Goal: Information Seeking & Learning: Learn about a topic

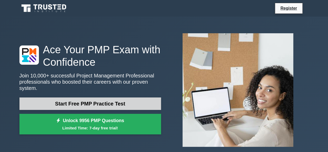
click at [88, 101] on link "Start Free PMP Practice Test" at bounding box center [90, 103] width 142 height 12
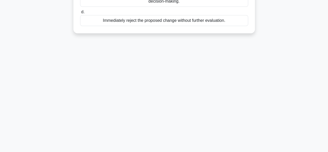
scroll to position [51, 0]
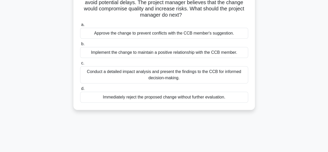
click at [138, 53] on div "Implement the change to maintain a positive relationship with the CCB member." at bounding box center [164, 52] width 168 height 11
click at [80, 46] on input "b. Implement the change to maintain a positive relationship with the CCB member." at bounding box center [80, 43] width 0 height 3
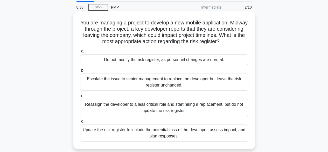
scroll to position [26, 0]
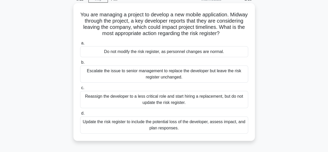
click at [171, 71] on div "Escalate the issue to senior management to replace the developer but leave the …" at bounding box center [164, 73] width 168 height 17
click at [80, 64] on input "b. Escalate the issue to senior management to replace the developer but leave t…" at bounding box center [80, 62] width 0 height 3
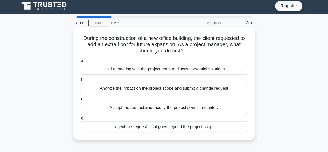
scroll to position [0, 0]
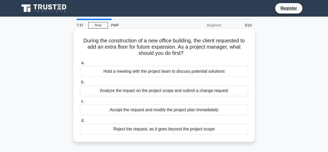
click at [143, 90] on div "Analyze the impact on the project scope and submit a change request" at bounding box center [164, 90] width 168 height 11
click at [80, 84] on input "b. Analyze the impact on the project scope and submit a change request" at bounding box center [80, 81] width 0 height 3
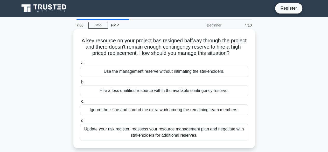
click at [162, 130] on div "Update your risk register, reassess your resource management plan and negotiate…" at bounding box center [164, 131] width 168 height 17
click at [80, 122] on input "d. Update your risk register, reassess your resource management plan and negoti…" at bounding box center [80, 120] width 0 height 3
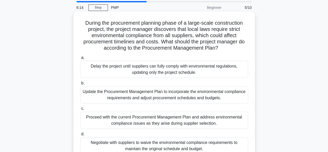
scroll to position [26, 0]
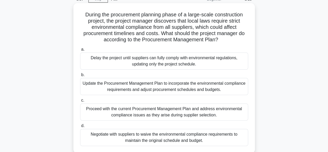
click at [142, 132] on div "Negotiate with suppliers to waive the environmental compliance requirements to …" at bounding box center [164, 137] width 168 height 17
click at [80, 127] on input "d. Negotiate with suppliers to waive the environmental compliance requirements …" at bounding box center [80, 125] width 0 height 3
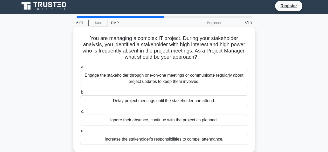
scroll to position [0, 0]
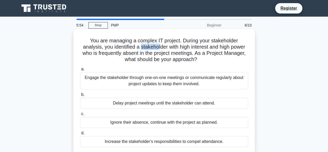
drag, startPoint x: 139, startPoint y: 45, endPoint x: 156, endPoint y: 48, distance: 17.6
click at [156, 48] on h5 "You are managing a complex IT project. During your stakeholder analysis, you id…" at bounding box center [164, 49] width 169 height 25
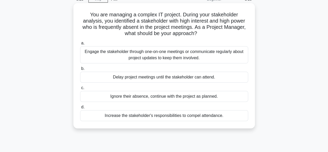
click at [141, 53] on div "Engage the stakeholder through one-on-one meetings or communicate regularly abo…" at bounding box center [164, 54] width 168 height 17
click at [80, 45] on input "a. Engage the stakeholder through one-on-one meetings or communicate regularly …" at bounding box center [80, 42] width 0 height 3
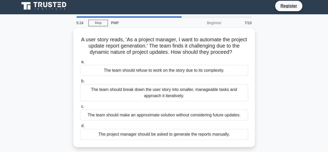
scroll to position [0, 0]
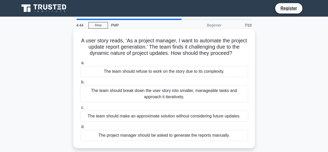
click at [136, 96] on div "The team should break down the user story into smaller, manageable tasks and ap…" at bounding box center [164, 93] width 168 height 17
click at [80, 84] on input "b. The team should break down the user story into smaller, manageable tasks and…" at bounding box center [80, 81] width 0 height 3
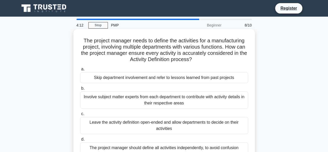
scroll to position [26, 0]
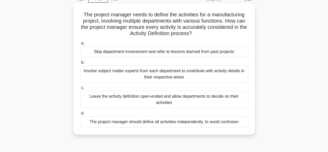
click at [135, 125] on div "The project manager should define all activities independently, to avoid confus…" at bounding box center [164, 121] width 168 height 11
click at [80, 115] on input "d. The project manager should define all activities independently, to avoid con…" at bounding box center [80, 113] width 0 height 3
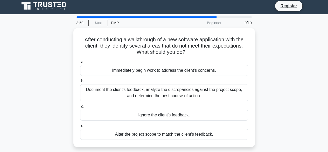
scroll to position [0, 0]
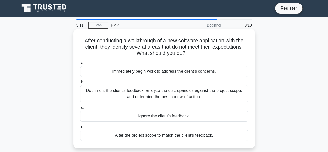
click at [150, 137] on div "Alter the project scope to match the client's feedback." at bounding box center [164, 135] width 168 height 11
click at [80, 128] on input "d. Alter the project scope to match the client's feedback." at bounding box center [80, 126] width 0 height 3
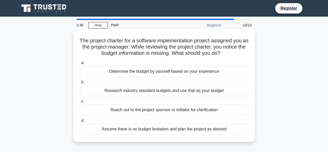
click at [154, 111] on div "Reach out to the project sponsor or initiator for clarification" at bounding box center [164, 109] width 168 height 11
click at [80, 103] on input "c. Reach out to the project sponsor or initiator for clarification" at bounding box center [80, 101] width 0 height 3
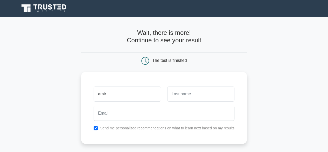
type input "amir"
type input "khan"
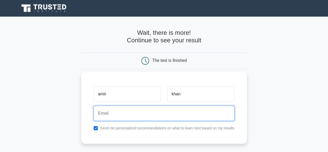
click at [154, 108] on input "email" at bounding box center [164, 113] width 141 height 15
type input "[EMAIL_ADDRESS][DOMAIN_NAME]"
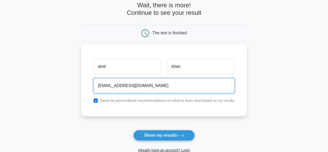
scroll to position [78, 0]
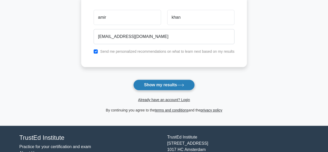
click at [156, 85] on button "Show my results" at bounding box center [163, 84] width 61 height 11
